Goal: Find specific page/section: Find specific page/section

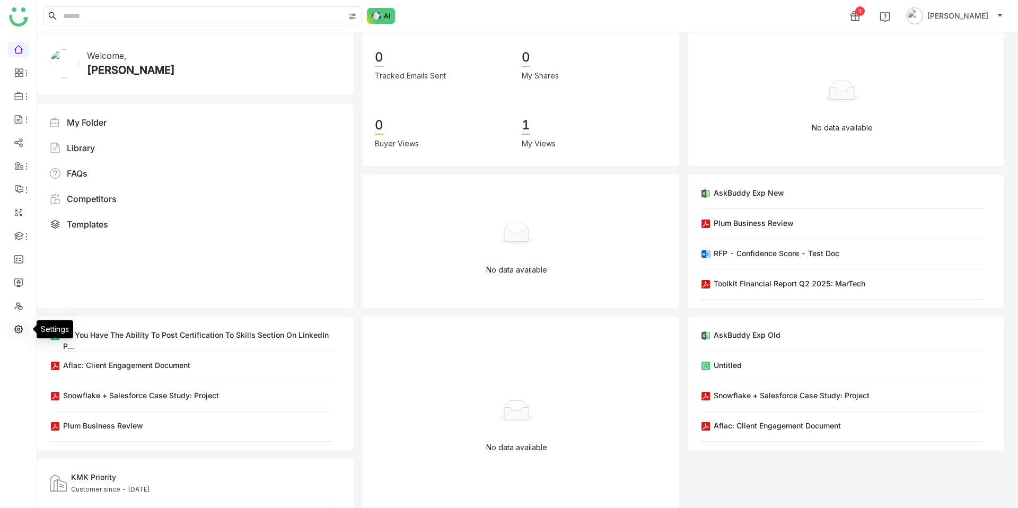
click at [22, 328] on link at bounding box center [19, 328] width 10 height 9
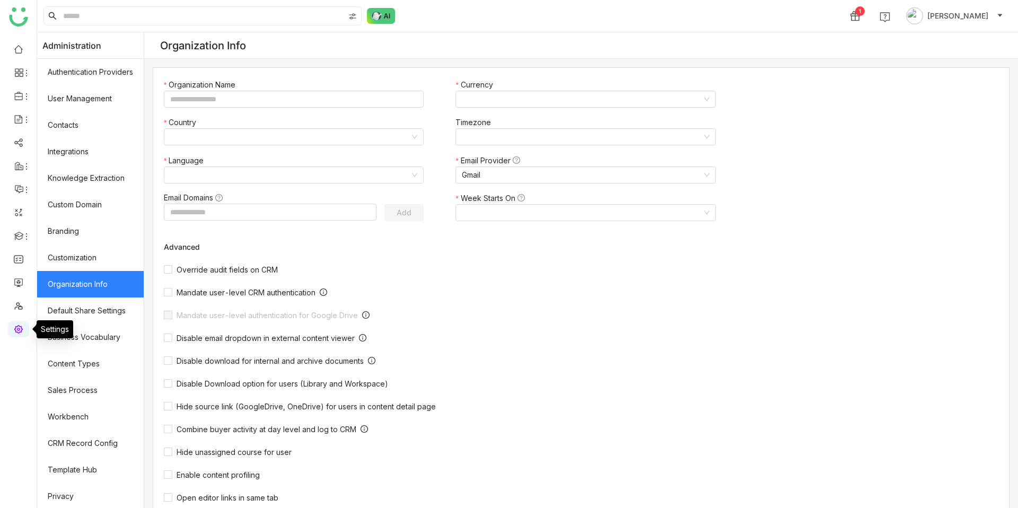
type input "*******"
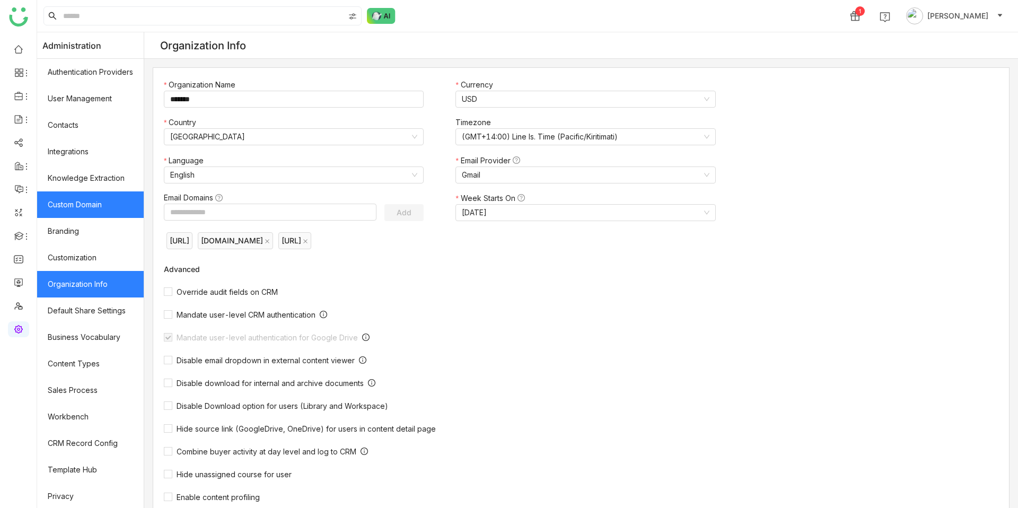
scroll to position [55, 0]
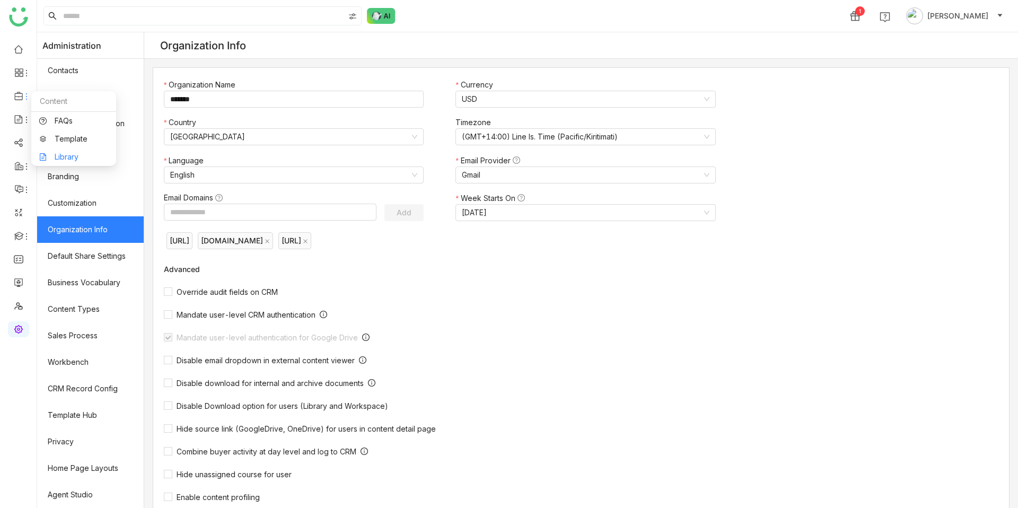
click at [64, 153] on link "Library" at bounding box center [73, 156] width 69 height 7
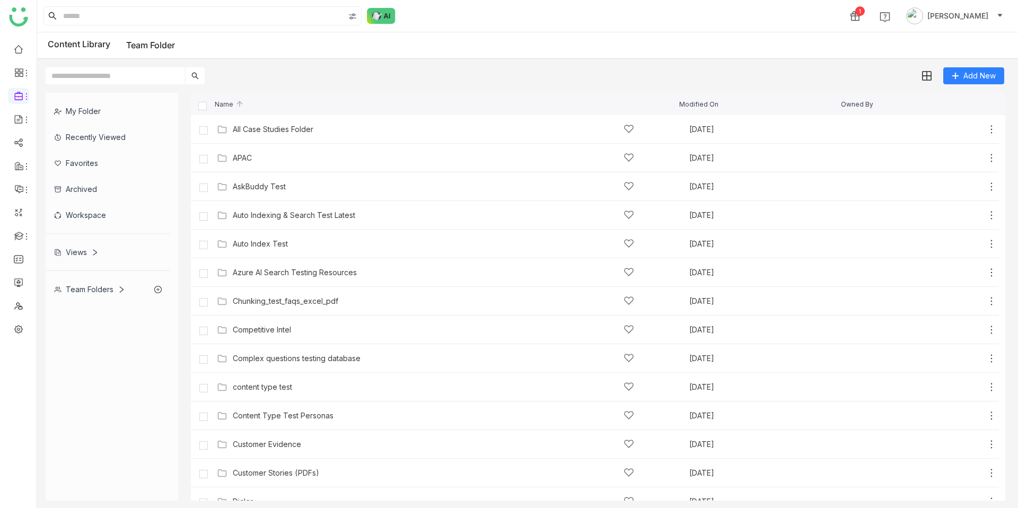
click at [112, 203] on div "Workspace" at bounding box center [108, 215] width 125 height 26
click at [93, 214] on div "Workspace" at bounding box center [108, 215] width 125 height 26
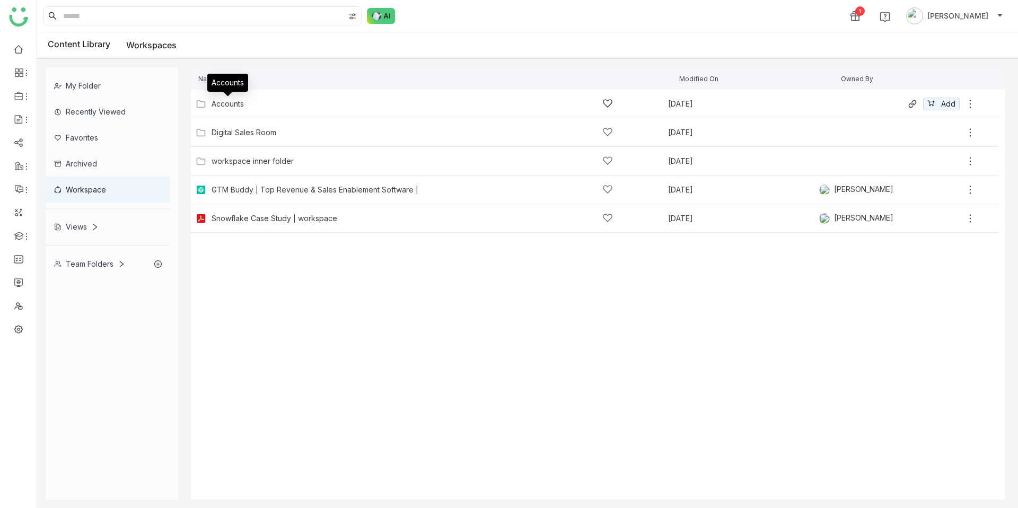
click at [237, 106] on div "Accounts" at bounding box center [228, 104] width 32 height 8
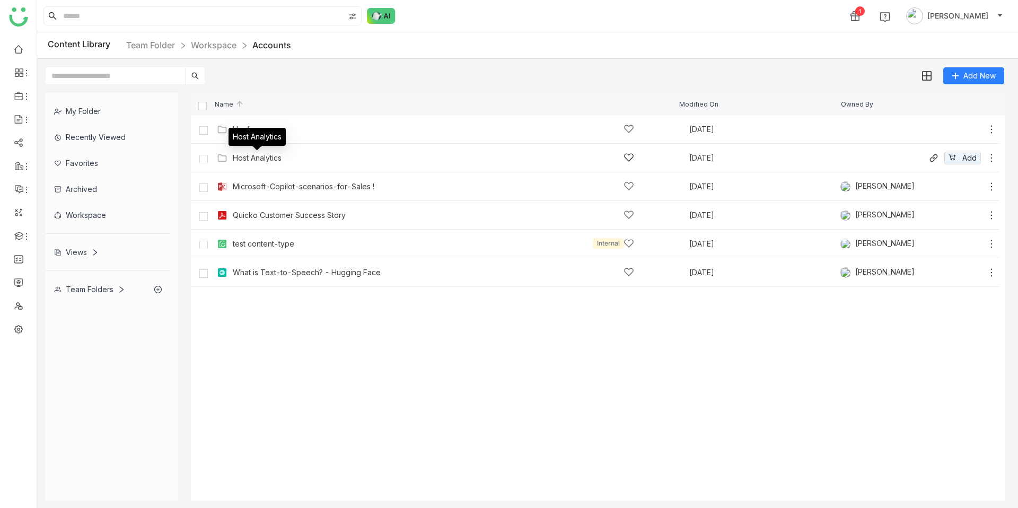
click at [272, 155] on div "Host Analytics" at bounding box center [257, 158] width 49 height 8
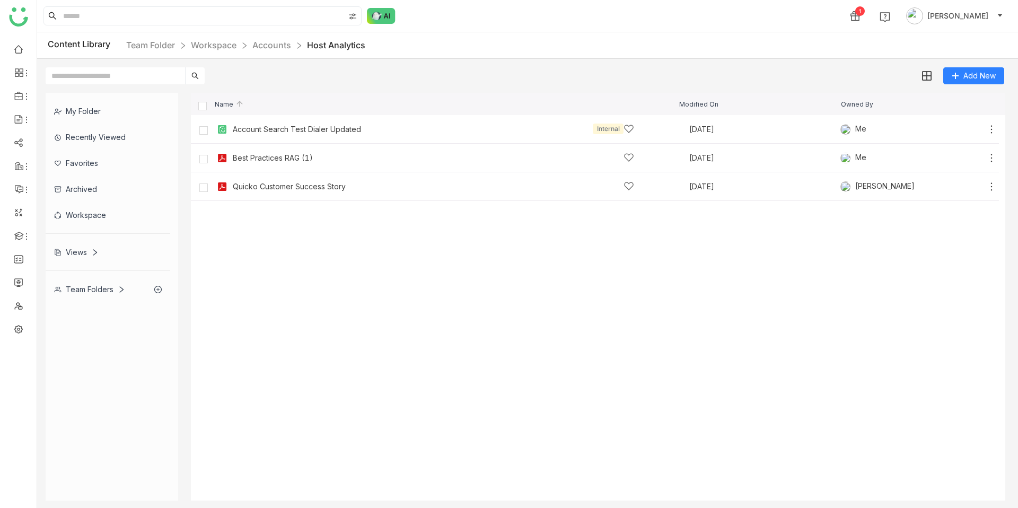
click at [272, 51] on nz-breadcrumb "Team Folder Workspace Accounts Host Analytics" at bounding box center [245, 45] width 239 height 13
click at [272, 42] on link "Accounts" at bounding box center [271, 45] width 39 height 11
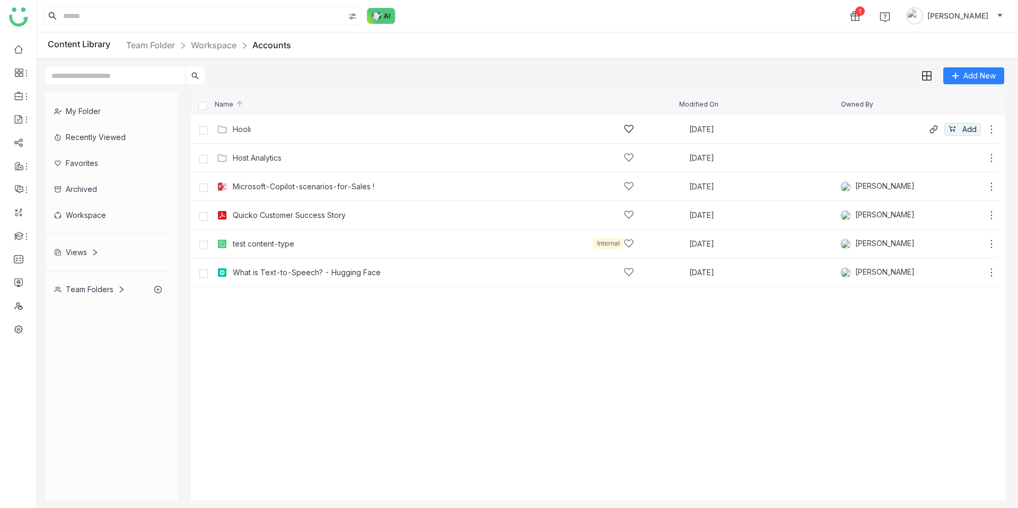
click at [241, 132] on div "Hooli" at bounding box center [242, 129] width 18 height 8
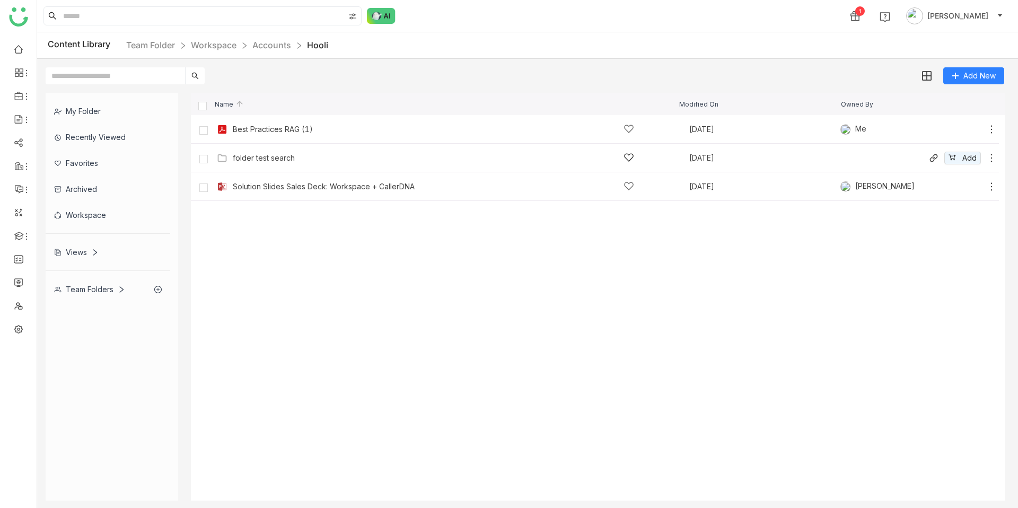
click at [270, 160] on div "folder test search" at bounding box center [264, 158] width 62 height 8
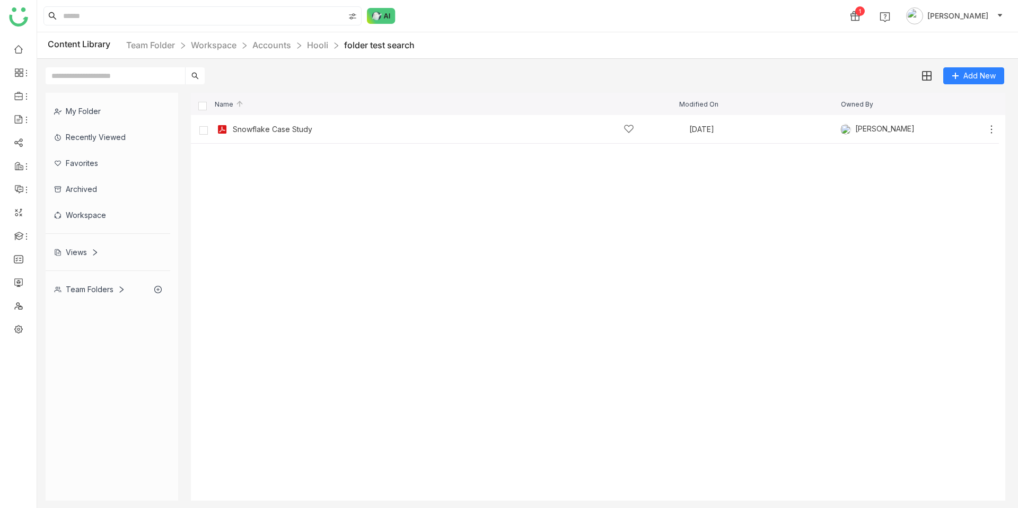
click at [102, 209] on div "Workspace" at bounding box center [108, 215] width 125 height 26
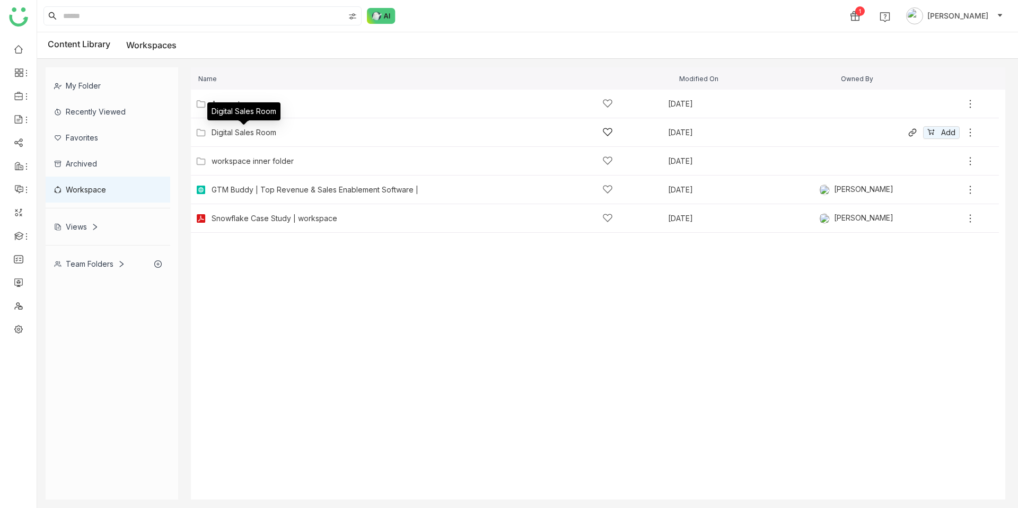
click at [249, 133] on div "Digital Sales Room" at bounding box center [244, 132] width 65 height 8
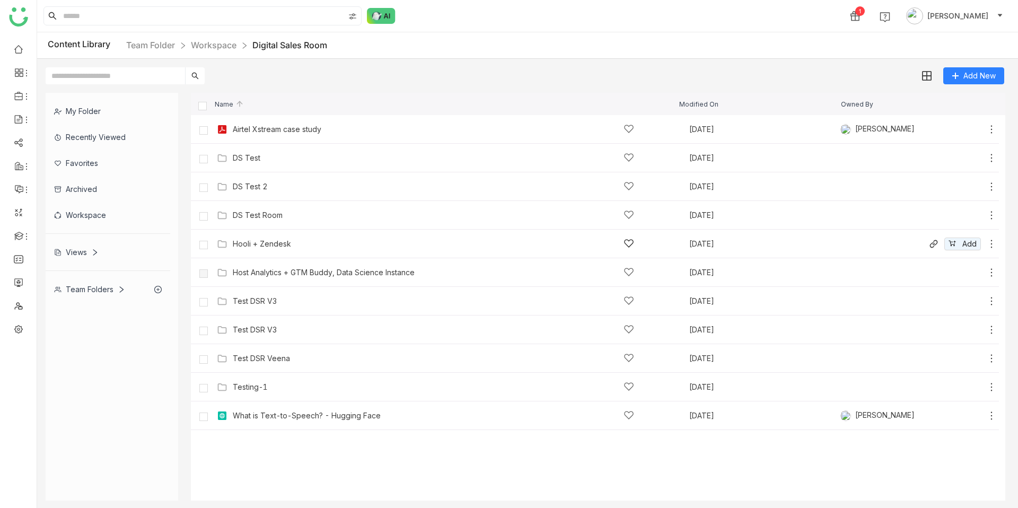
click at [281, 239] on body "1 Chandramani Tiwary Content Library Team Folder Workspace Digital Sales Room A…" at bounding box center [509, 254] width 1018 height 508
click at [285, 244] on div "Hooli + Zendesk" at bounding box center [262, 244] width 58 height 8
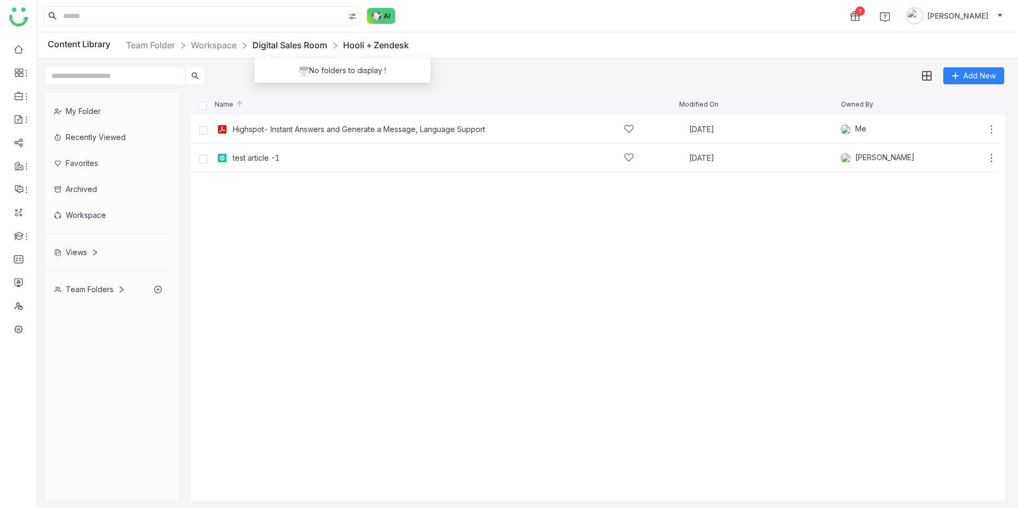
click at [285, 48] on link "Digital Sales Room" at bounding box center [289, 45] width 75 height 11
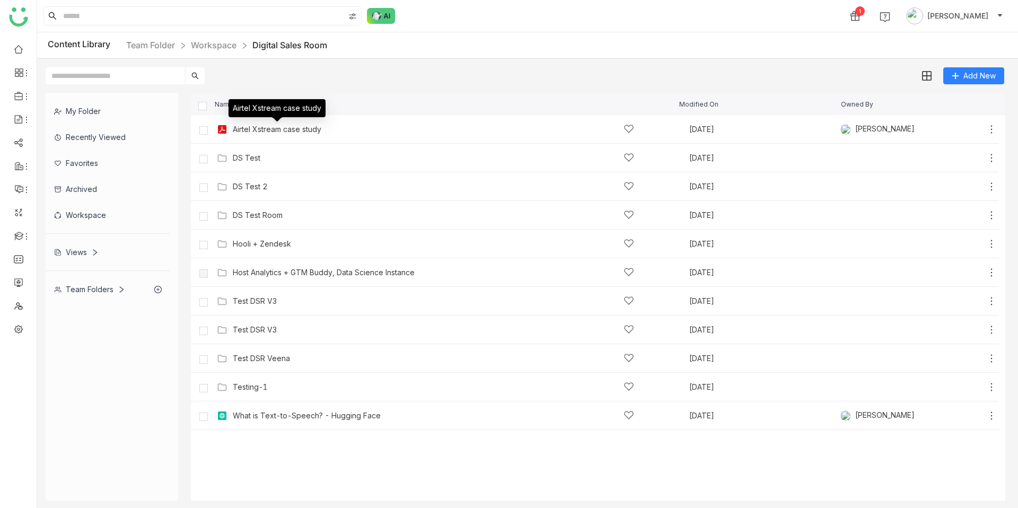
click at [229, 53] on div "Content Library Team Folder Workspace Digital Sales Room" at bounding box center [527, 45] width 981 height 27
click at [224, 46] on link "Workspace" at bounding box center [214, 45] width 46 height 11
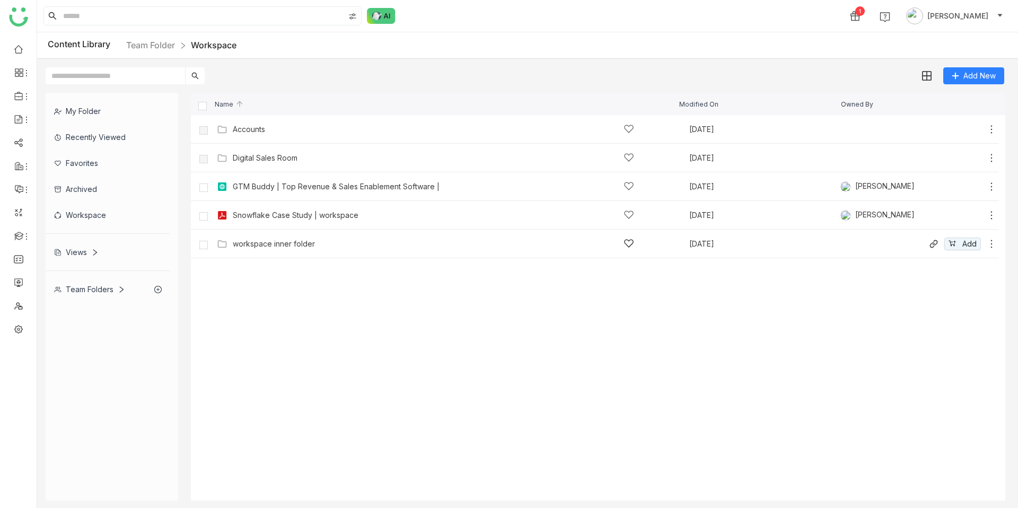
click at [265, 233] on div "workspace inner folder Mar 30, 2023 Add" at bounding box center [595, 244] width 808 height 29
click at [265, 246] on div "workspace inner folder" at bounding box center [274, 244] width 82 height 8
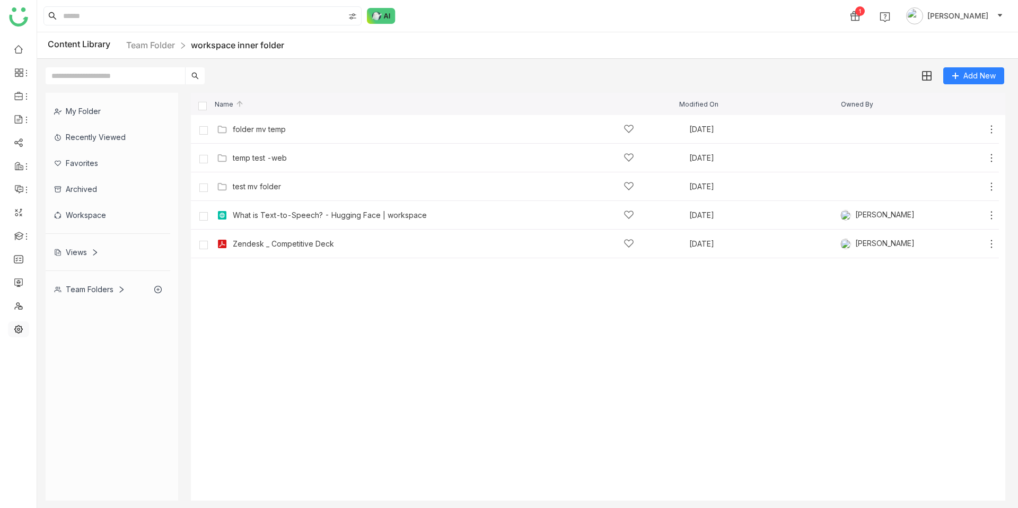
click at [18, 333] on link at bounding box center [19, 328] width 10 height 9
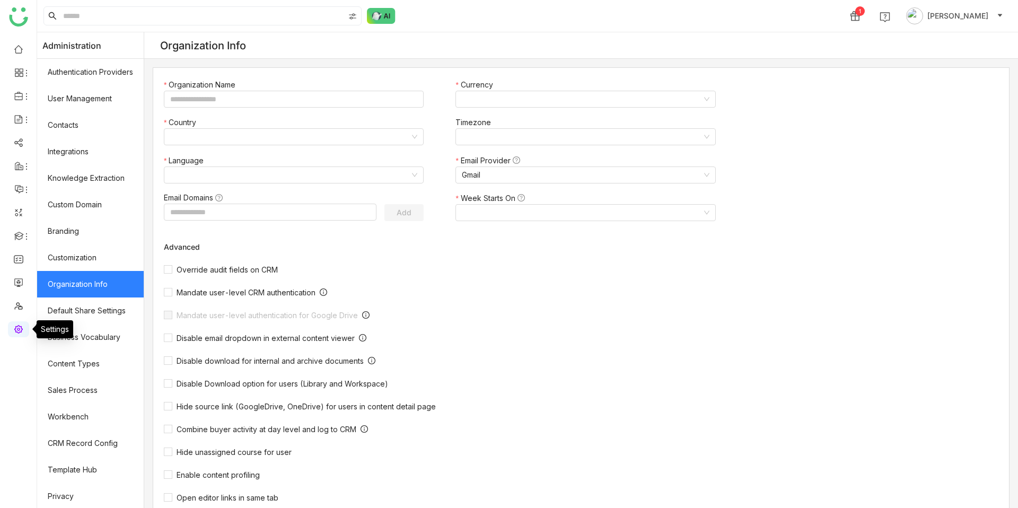
type input "*******"
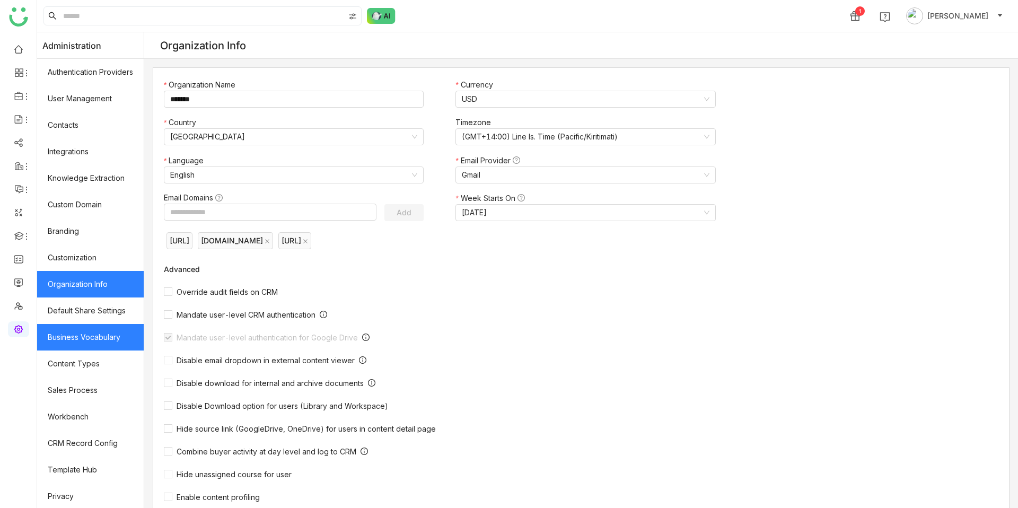
click at [97, 331] on link "Business Vocabulary" at bounding box center [90, 337] width 107 height 27
click at [95, 331] on link "Business Vocabulary" at bounding box center [90, 337] width 107 height 27
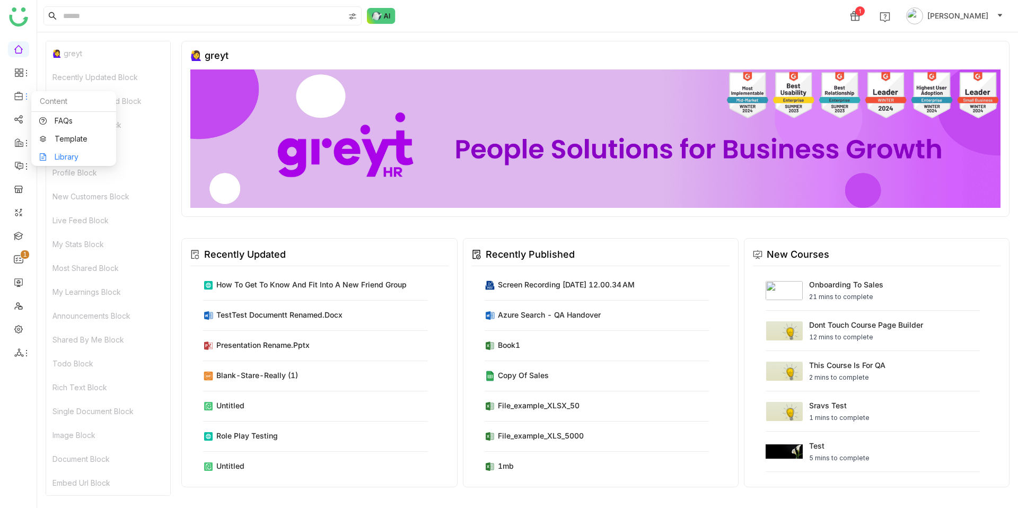
click at [56, 155] on link "Library" at bounding box center [73, 156] width 69 height 7
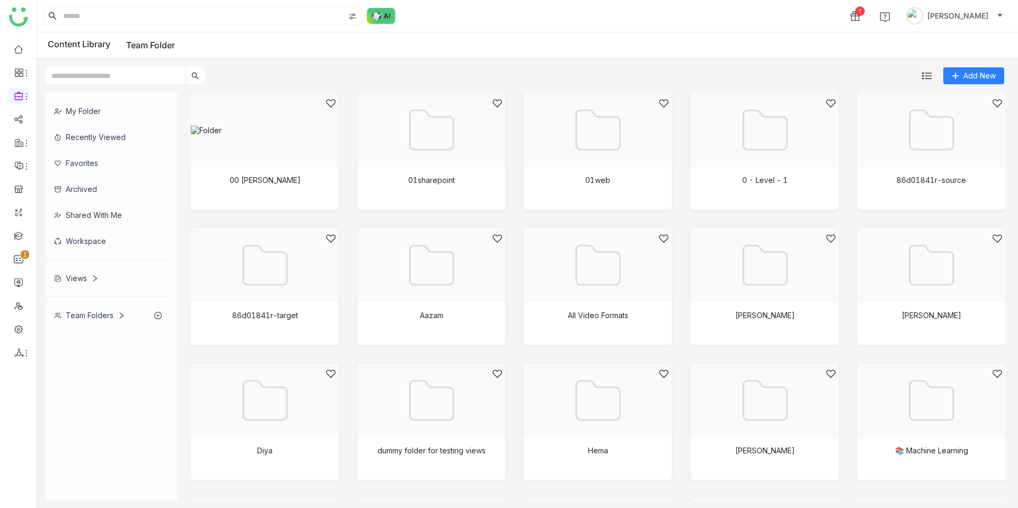
click at [89, 240] on div "Workspace" at bounding box center [108, 241] width 125 height 26
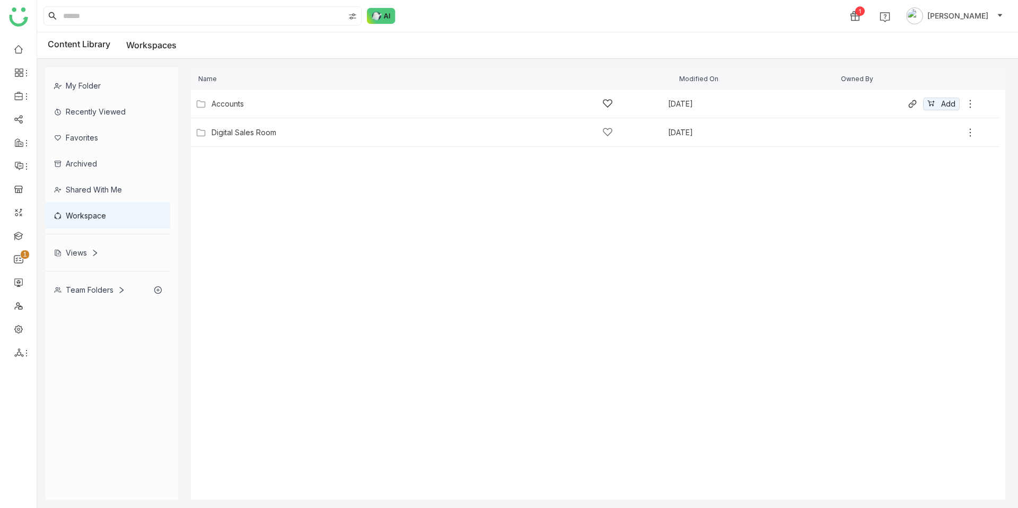
click at [223, 103] on div "Accounts" at bounding box center [228, 104] width 32 height 8
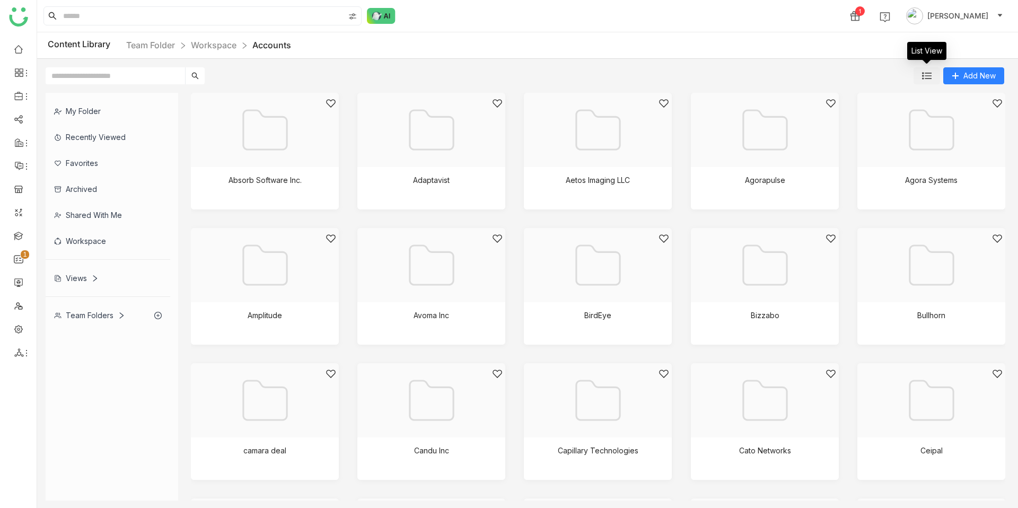
click at [929, 73] on img at bounding box center [927, 76] width 10 height 10
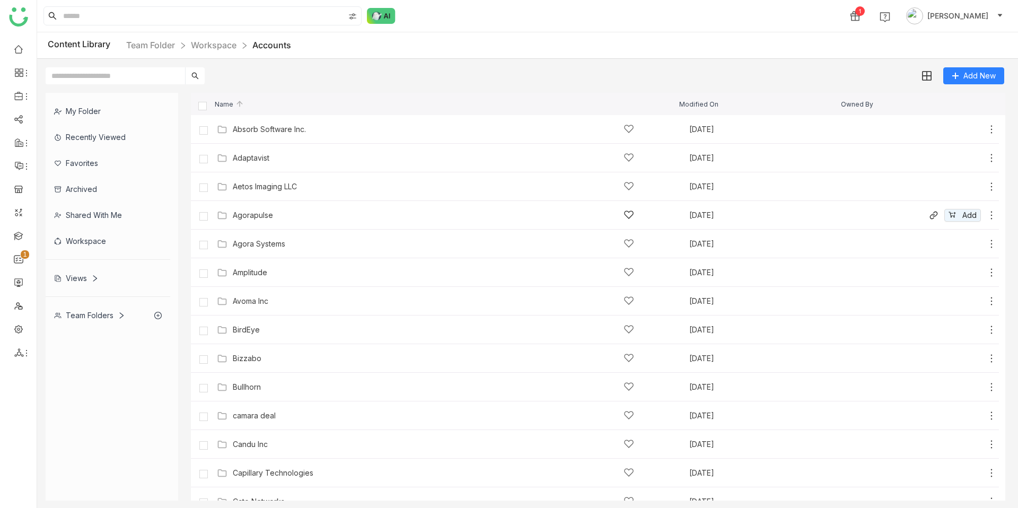
click at [247, 215] on div "Agorapulse" at bounding box center [253, 215] width 40 height 8
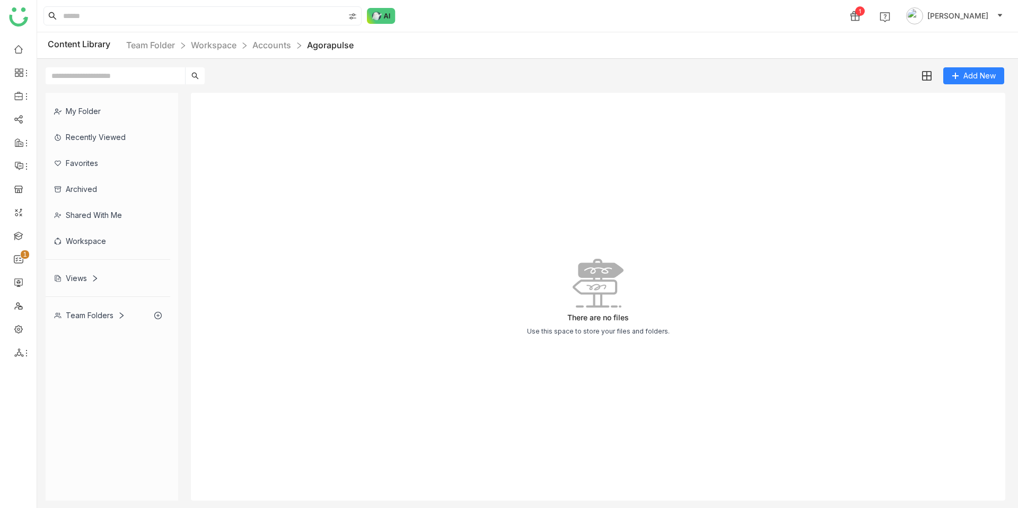
click at [97, 236] on div "Workspace" at bounding box center [108, 241] width 125 height 26
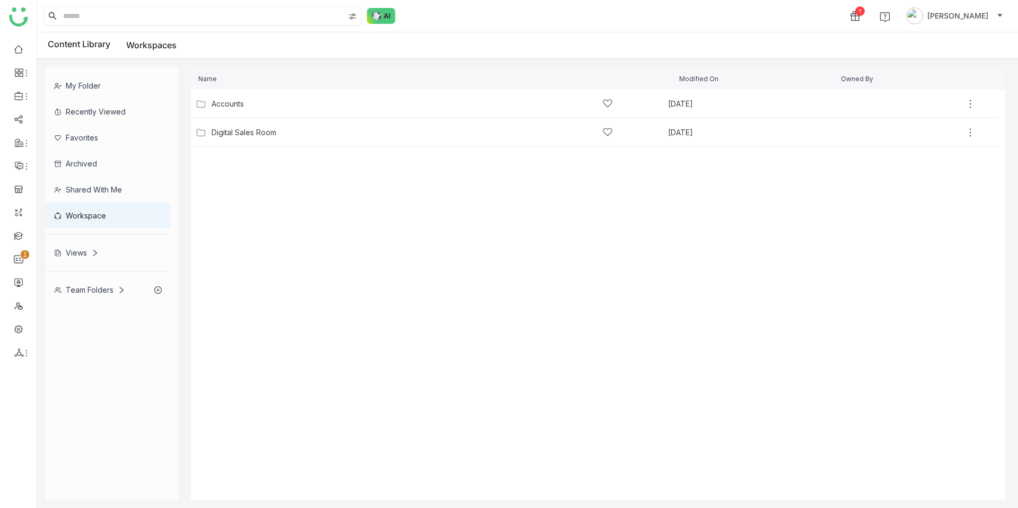
click at [352, 10] on div at bounding box center [353, 16] width 15 height 16
click at [330, 90] on div "My Folder Library Workspace" at bounding box center [354, 62] width 73 height 60
click at [330, 83] on label "Workspace" at bounding box center [354, 78] width 56 height 12
click at [286, 20] on input at bounding box center [202, 16] width 283 height 18
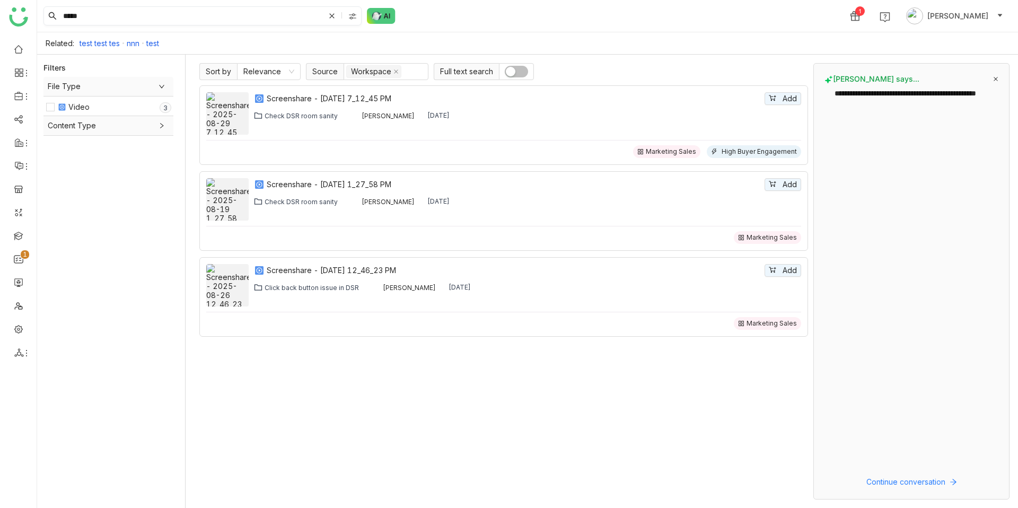
click at [115, 19] on input "*****" at bounding box center [193, 16] width 264 height 18
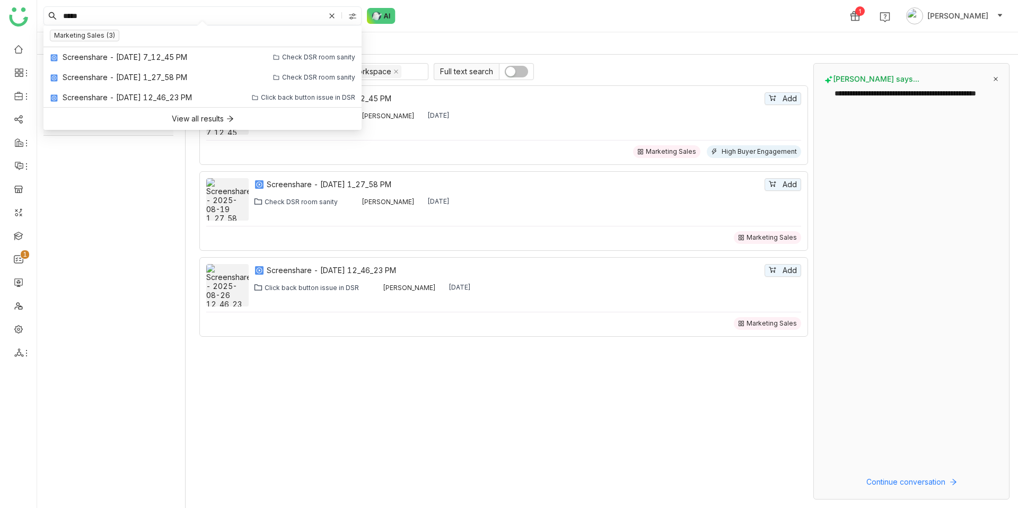
click at [115, 19] on input "*****" at bounding box center [193, 16] width 264 height 18
type input "*******"
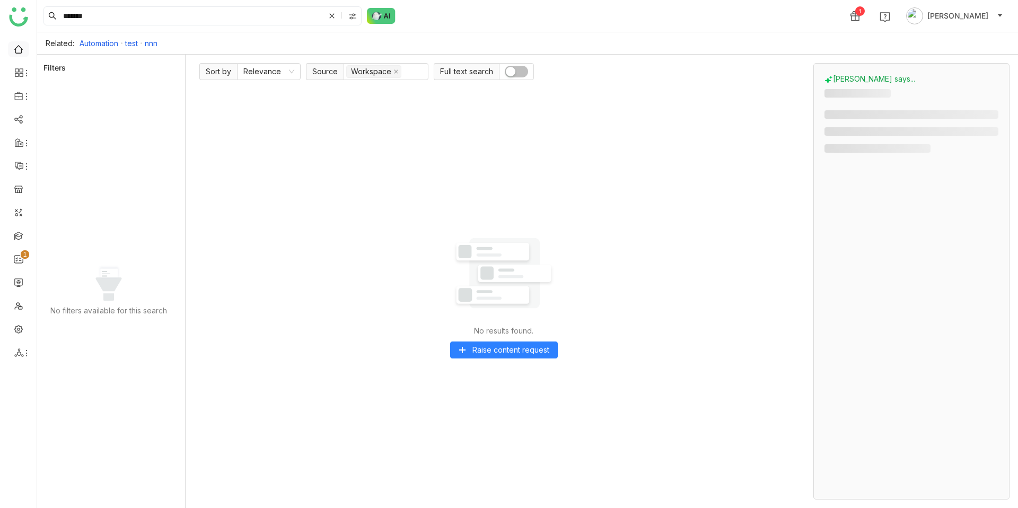
click at [16, 50] on link at bounding box center [19, 48] width 10 height 9
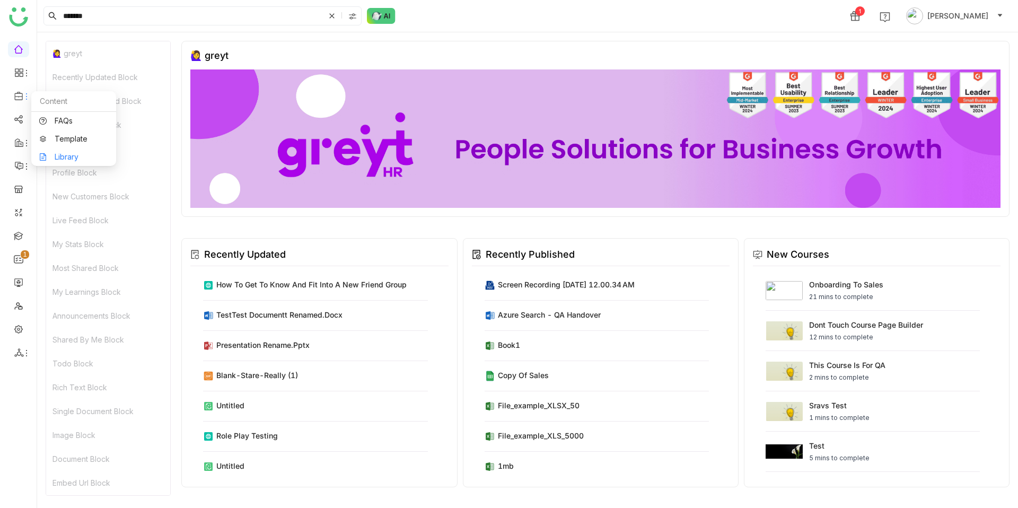
click at [71, 153] on link "Library" at bounding box center [73, 156] width 69 height 7
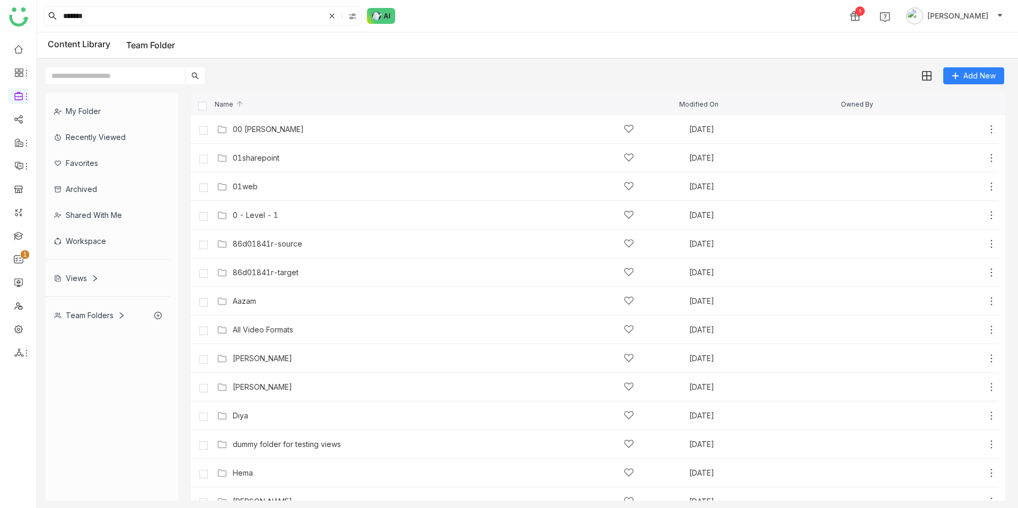
click at [124, 236] on div "Workspace" at bounding box center [108, 241] width 125 height 26
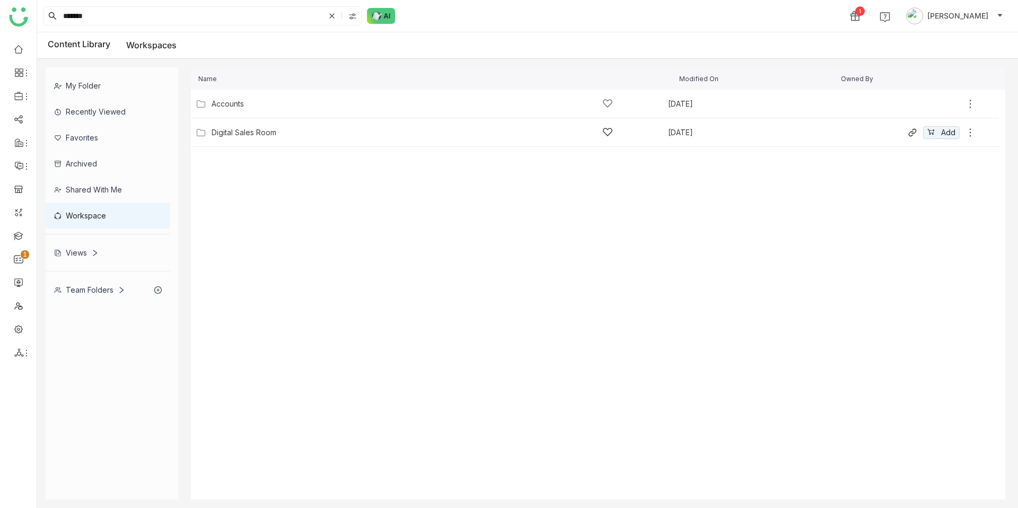
click at [250, 126] on div "Digital Sales Room [DATE] Add" at bounding box center [584, 132] width 783 height 16
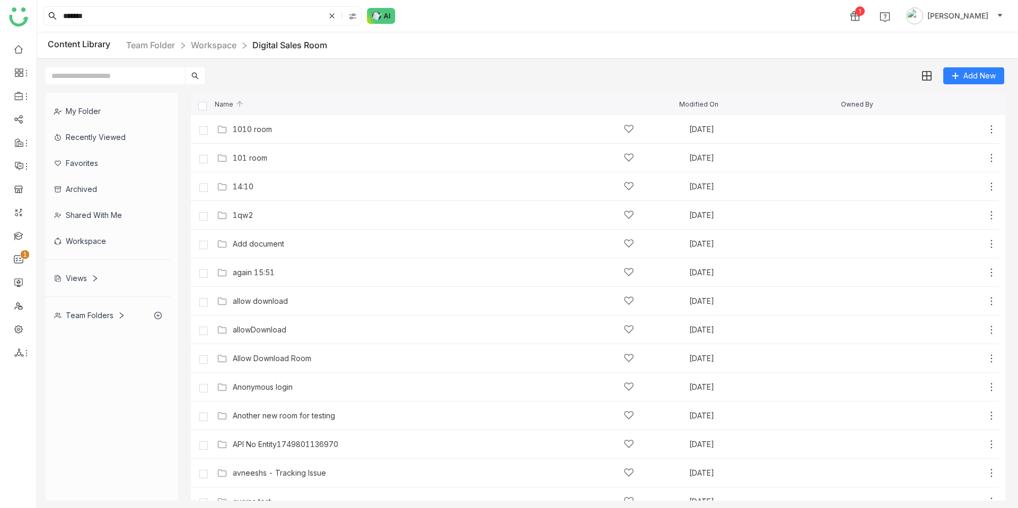
click at [228, 55] on div "Content Library Team Folder Workspace Digital Sales Room" at bounding box center [527, 45] width 981 height 27
click at [224, 47] on link "Workspace" at bounding box center [214, 45] width 46 height 11
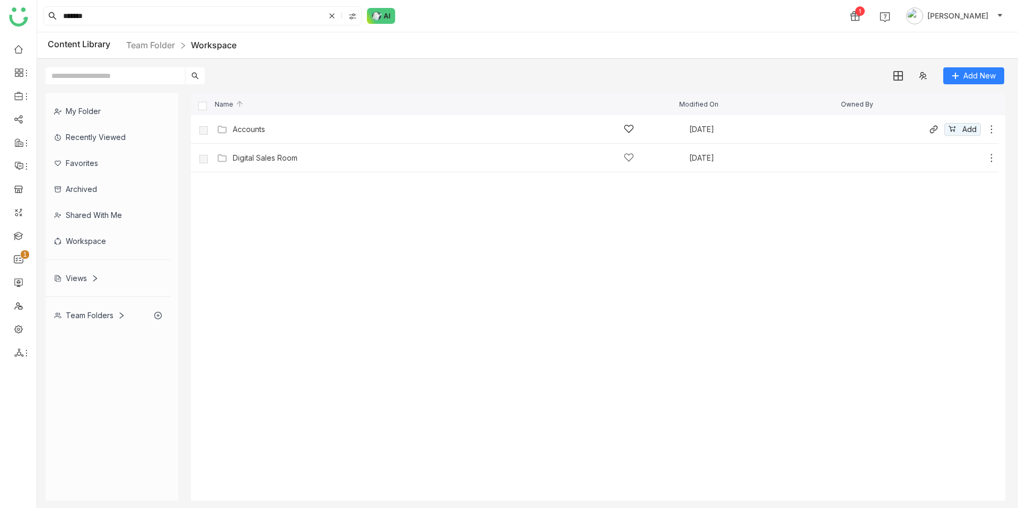
click at [233, 128] on div "Accounts" at bounding box center [249, 129] width 32 height 8
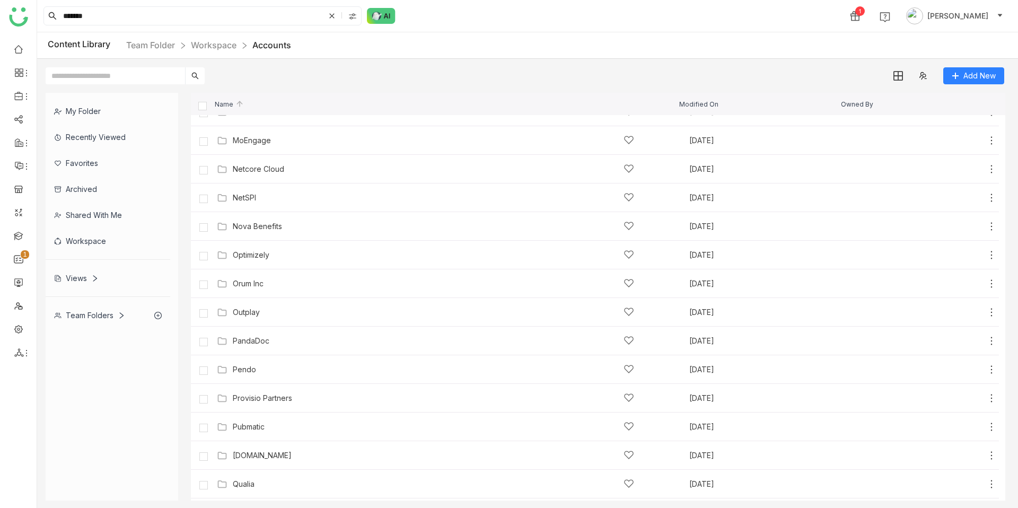
scroll to position [2050, 0]
click at [254, 208] on div "NetSPI [DATE] Add" at bounding box center [595, 199] width 808 height 29
click at [253, 204] on div "NetSPI" at bounding box center [433, 198] width 401 height 11
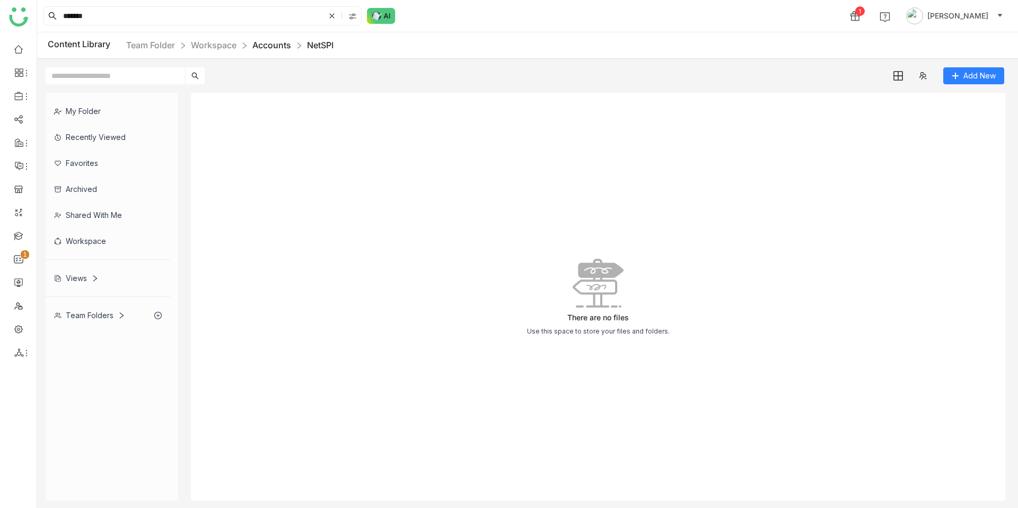
click at [266, 46] on link "Accounts" at bounding box center [271, 45] width 39 height 11
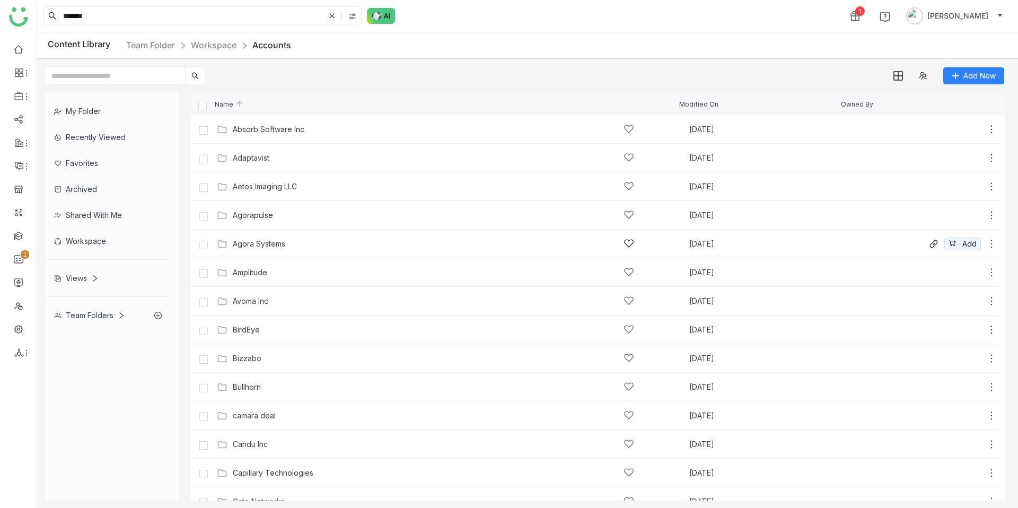
click at [256, 248] on div "Agora Systems" at bounding box center [433, 243] width 401 height 11
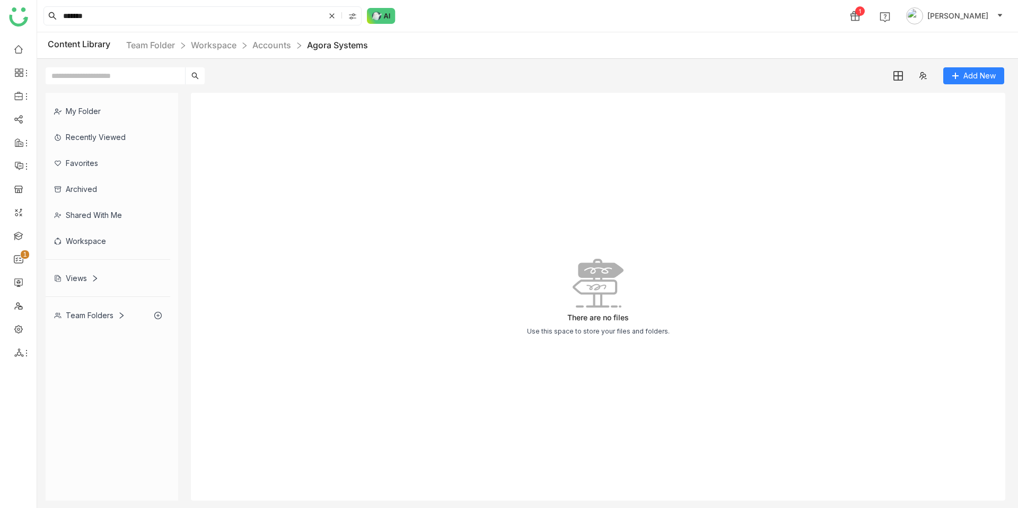
click at [265, 53] on div "Content Library Team Folder Workspace Accounts Agora Systems" at bounding box center [527, 45] width 981 height 27
click at [268, 49] on link "Accounts" at bounding box center [271, 45] width 39 height 11
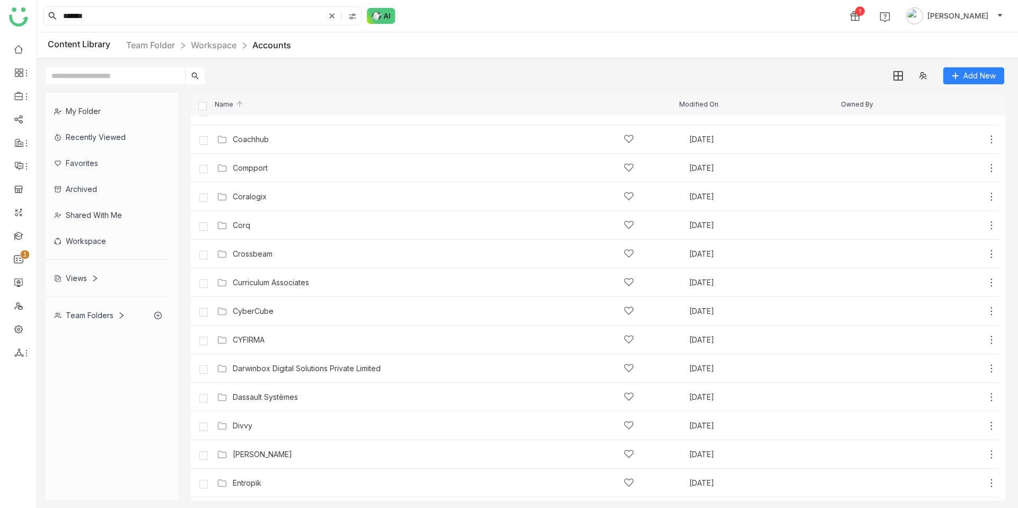
scroll to position [950, 0]
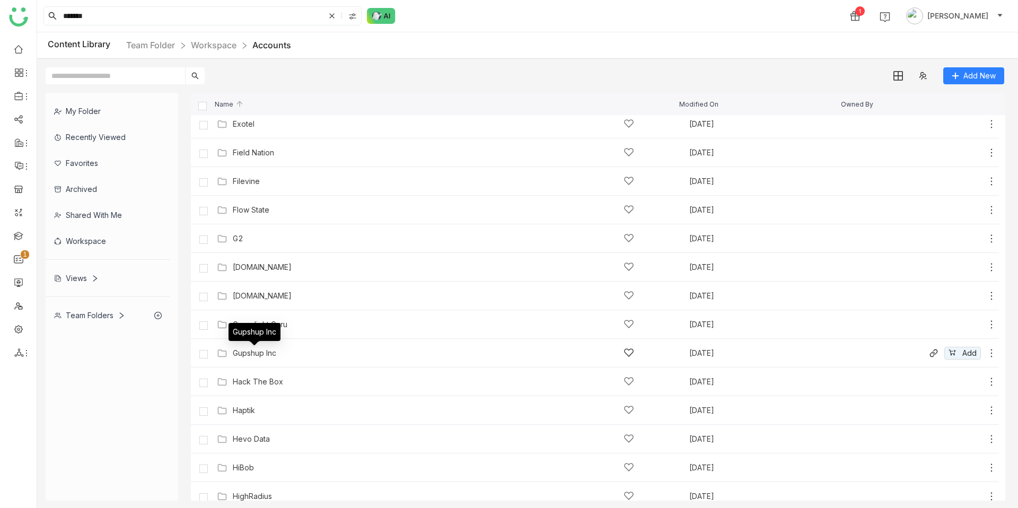
click at [244, 351] on div "Gupshup Inc" at bounding box center [254, 353] width 43 height 8
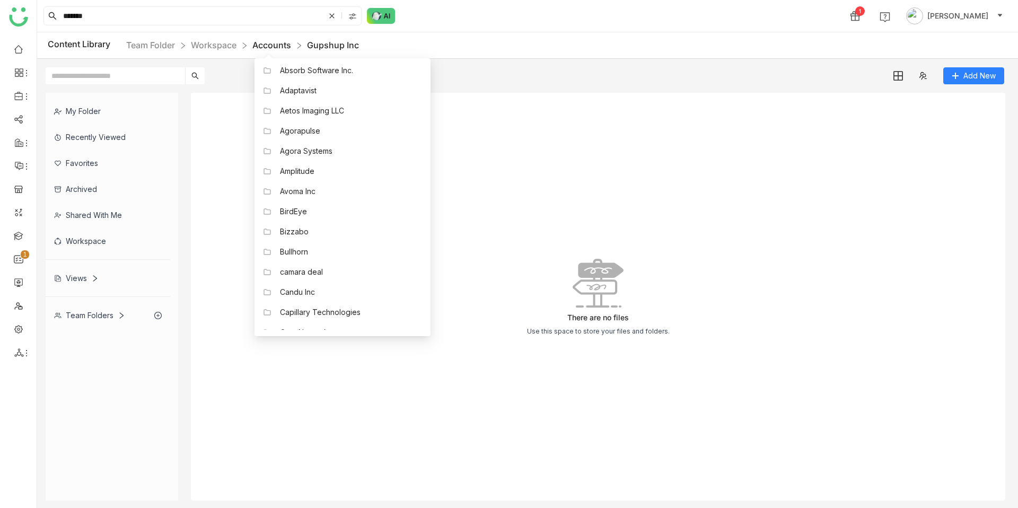
click at [280, 45] on link "Accounts" at bounding box center [271, 45] width 39 height 11
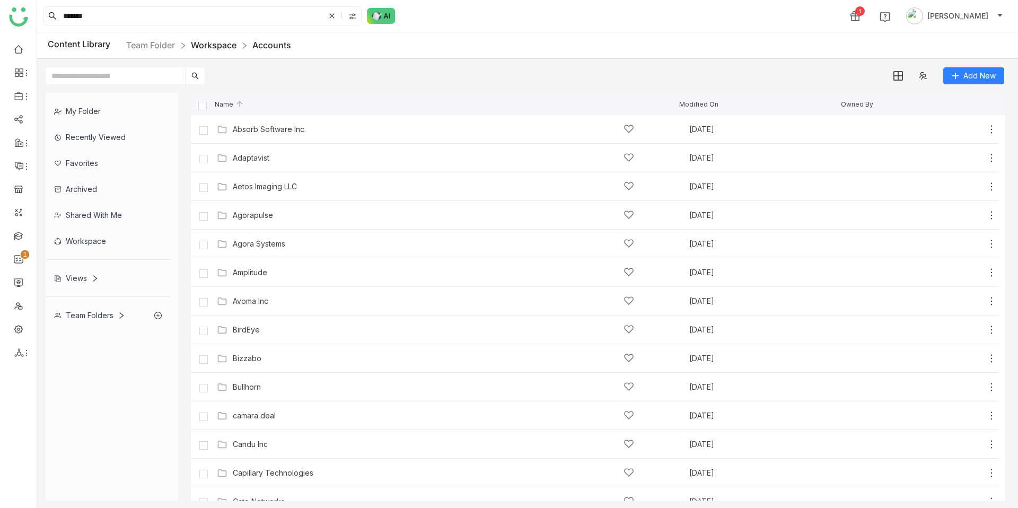
click at [223, 47] on link "Workspace" at bounding box center [214, 45] width 46 height 11
